Goal: Entertainment & Leisure: Consume media (video, audio)

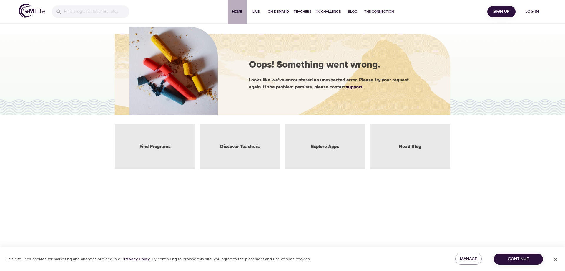
click at [239, 11] on span "Home" at bounding box center [237, 12] width 14 height 6
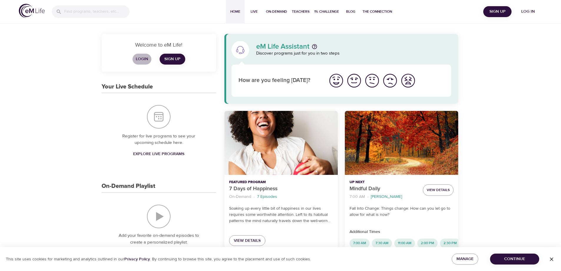
click at [142, 58] on span "Login" at bounding box center [142, 58] width 14 height 7
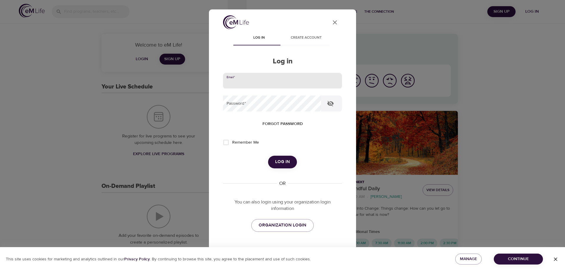
click at [246, 79] on input "email" at bounding box center [282, 81] width 119 height 16
type input "[EMAIL_ADDRESS][DOMAIN_NAME]"
click at [281, 158] on span "Log in" at bounding box center [282, 162] width 15 height 8
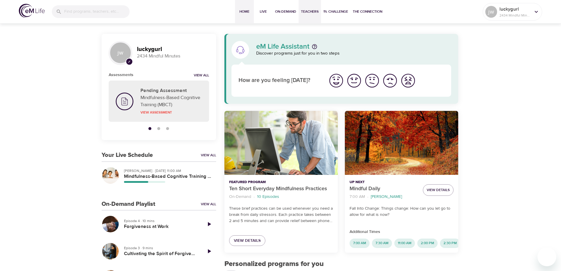
click at [310, 12] on span "Teachers" at bounding box center [310, 12] width 18 height 6
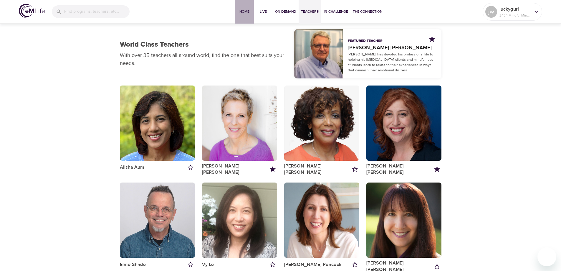
click at [242, 11] on span "Home" at bounding box center [244, 12] width 14 height 6
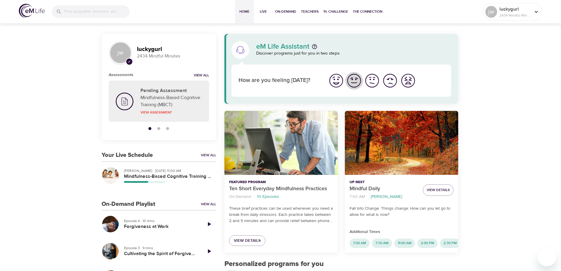
click at [355, 82] on img "I'm feeling good" at bounding box center [354, 80] width 16 height 16
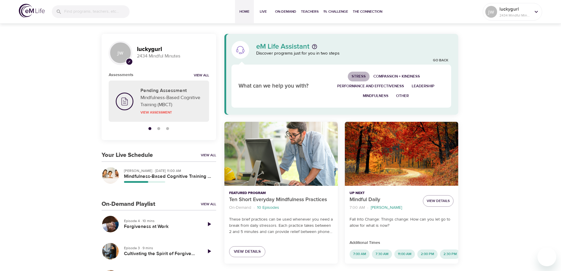
click at [360, 75] on span "Stress" at bounding box center [359, 76] width 14 height 7
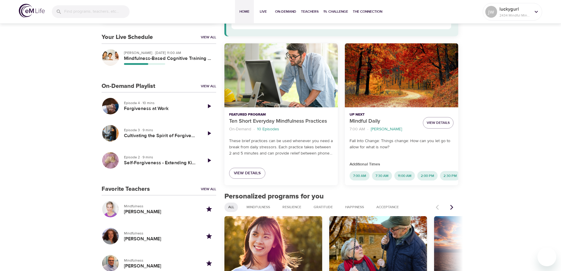
scroll to position [147, 0]
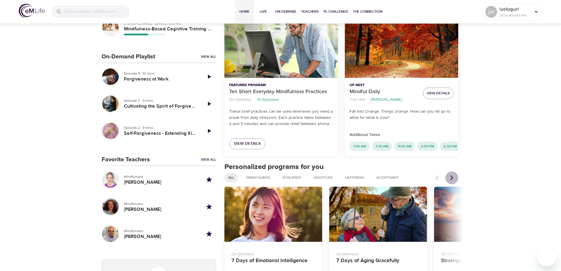
click at [450, 181] on icon "Next items" at bounding box center [452, 178] width 6 height 6
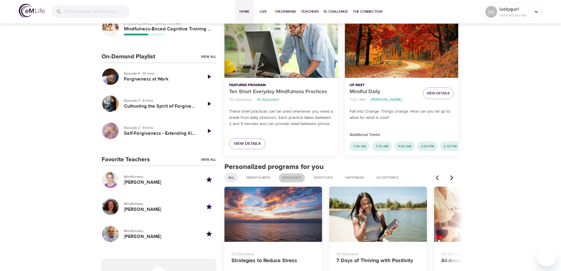
click at [292, 180] on span "Resilience" at bounding box center [292, 177] width 26 height 5
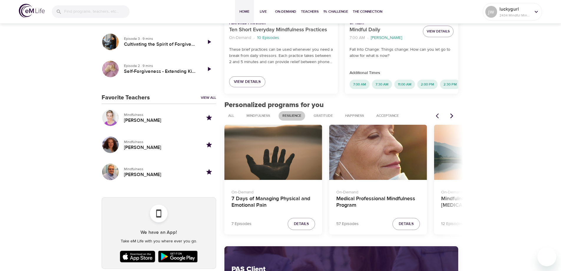
scroll to position [236, 0]
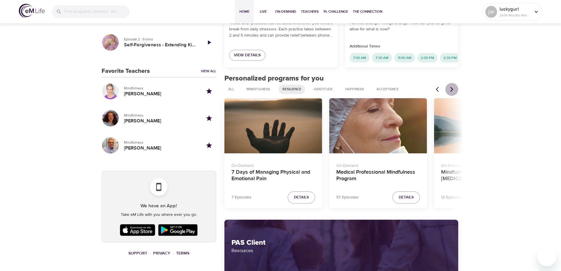
click at [452, 92] on icon "Next items" at bounding box center [452, 89] width 6 height 6
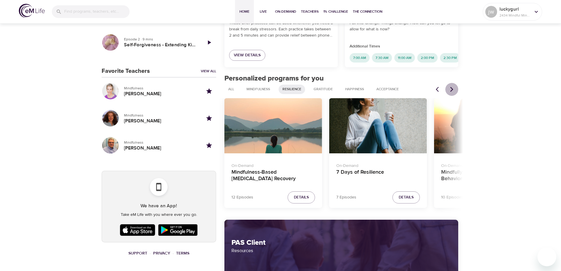
click at [452, 92] on icon "Next items" at bounding box center [452, 89] width 6 height 6
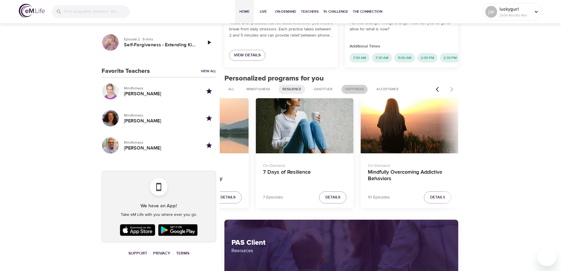
click at [358, 92] on span "Happiness" at bounding box center [355, 89] width 26 height 5
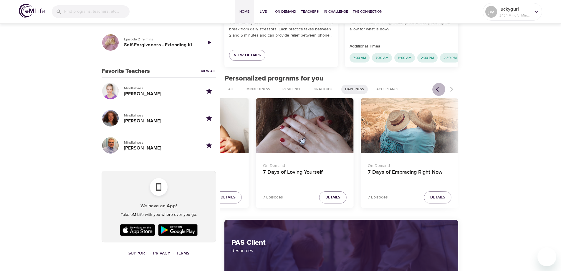
click at [439, 92] on icon "Previous items" at bounding box center [439, 89] width 6 height 6
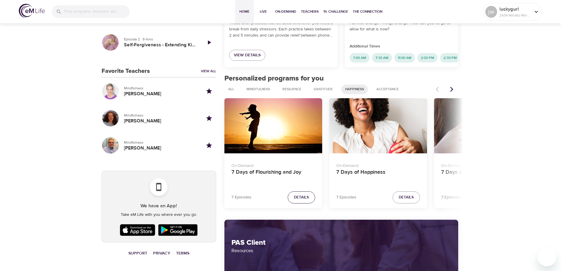
click at [297, 201] on span "Details" at bounding box center [301, 197] width 15 height 7
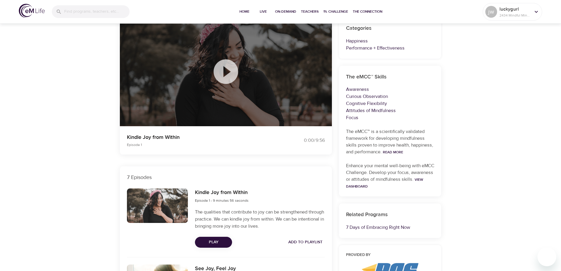
scroll to position [29, 0]
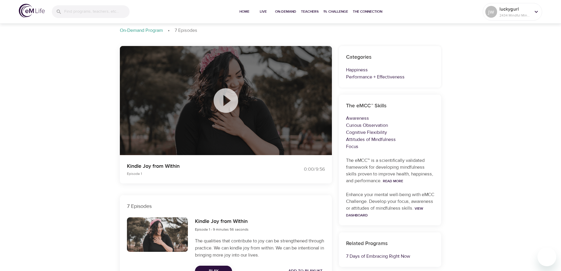
click at [226, 100] on icon at bounding box center [225, 100] width 29 height 29
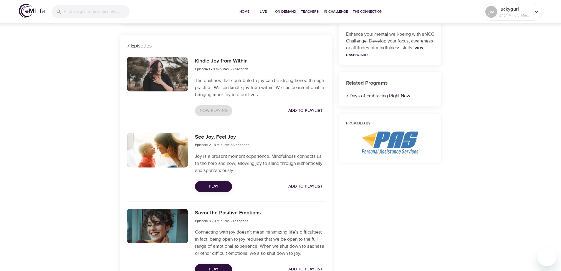
scroll to position [195, 0]
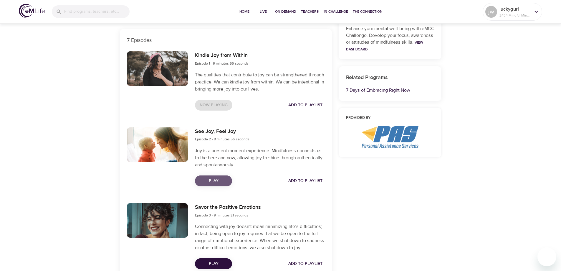
click at [211, 179] on span "Play" at bounding box center [214, 180] width 28 height 7
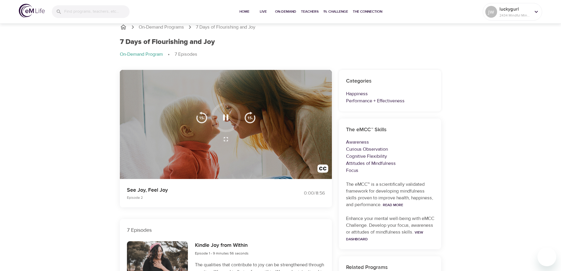
scroll to position [0, 0]
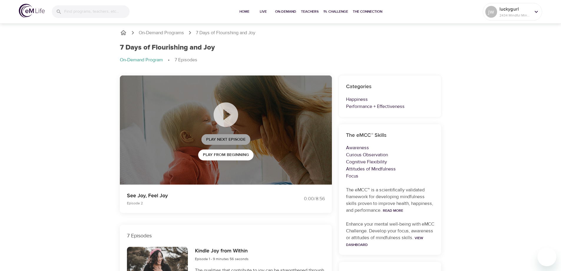
click at [226, 138] on span "Play Next Episode" at bounding box center [225, 139] width 39 height 7
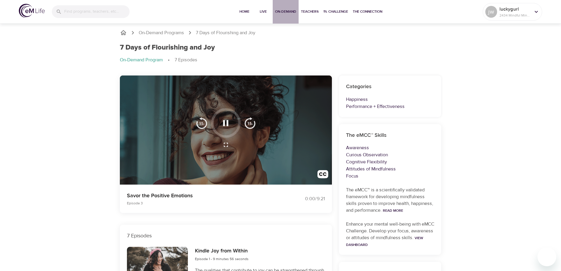
click at [285, 9] on span "On-Demand" at bounding box center [285, 12] width 21 height 6
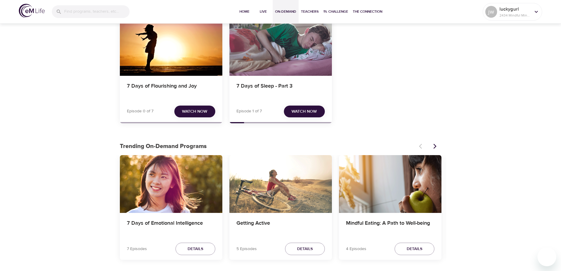
scroll to position [59, 0]
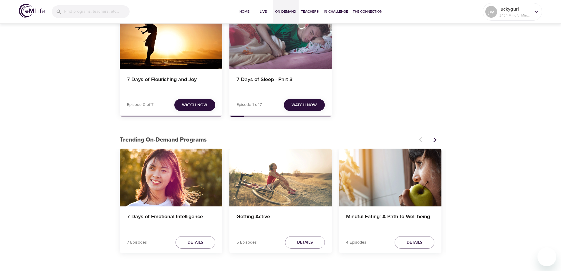
click at [192, 102] on span "Watch Now" at bounding box center [194, 104] width 25 height 7
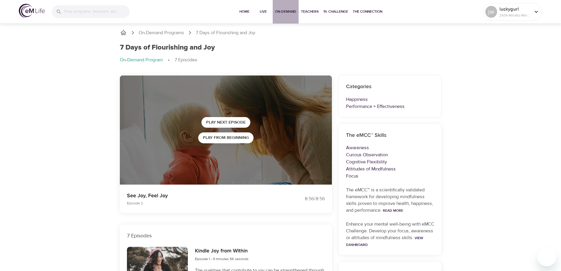
click at [287, 11] on span "On-Demand" at bounding box center [285, 12] width 21 height 6
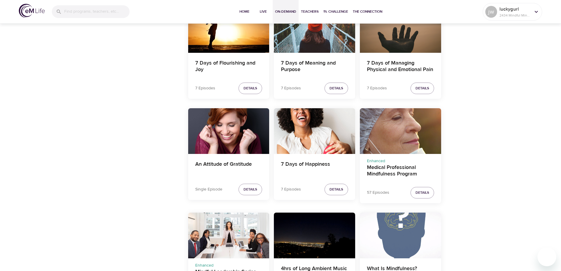
scroll to position [480, 0]
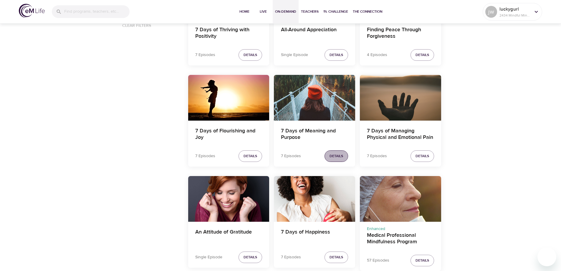
click at [341, 154] on span "Details" at bounding box center [337, 156] width 14 height 6
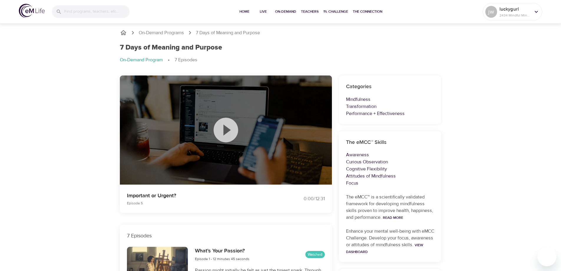
click at [227, 131] on icon at bounding box center [225, 129] width 29 height 29
